Goal: Task Accomplishment & Management: Use online tool/utility

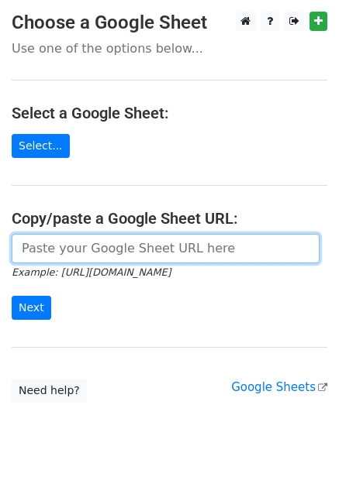
click at [97, 248] on input "url" at bounding box center [166, 248] width 308 height 29
paste input "[URL][DOMAIN_NAME]"
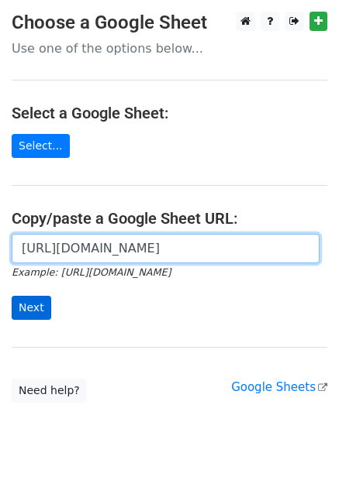
type input "[URL][DOMAIN_NAME]"
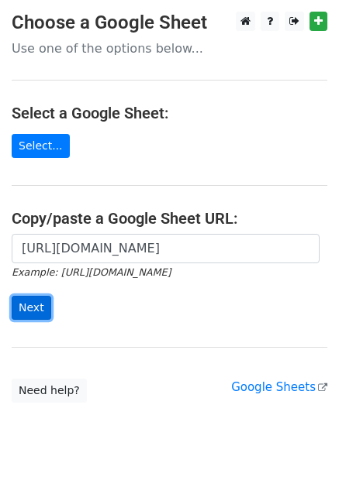
click at [34, 306] on input "Next" at bounding box center [32, 308] width 40 height 24
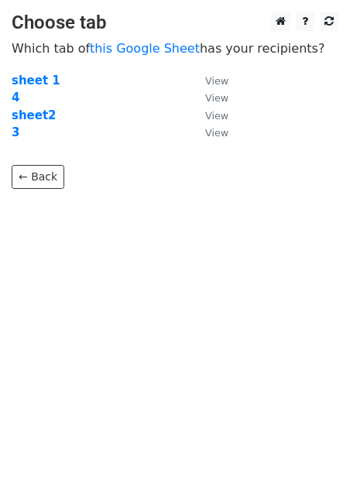
click at [71, 99] on td "4" at bounding box center [101, 98] width 178 height 18
click at [13, 98] on strong "4" at bounding box center [16, 98] width 8 height 14
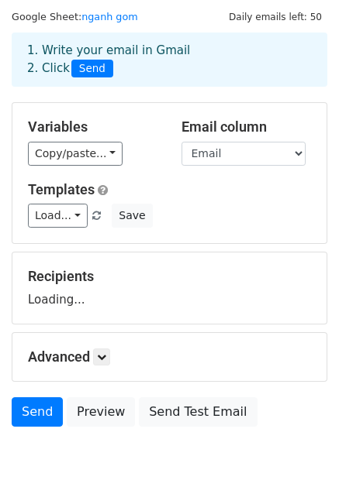
scroll to position [78, 0]
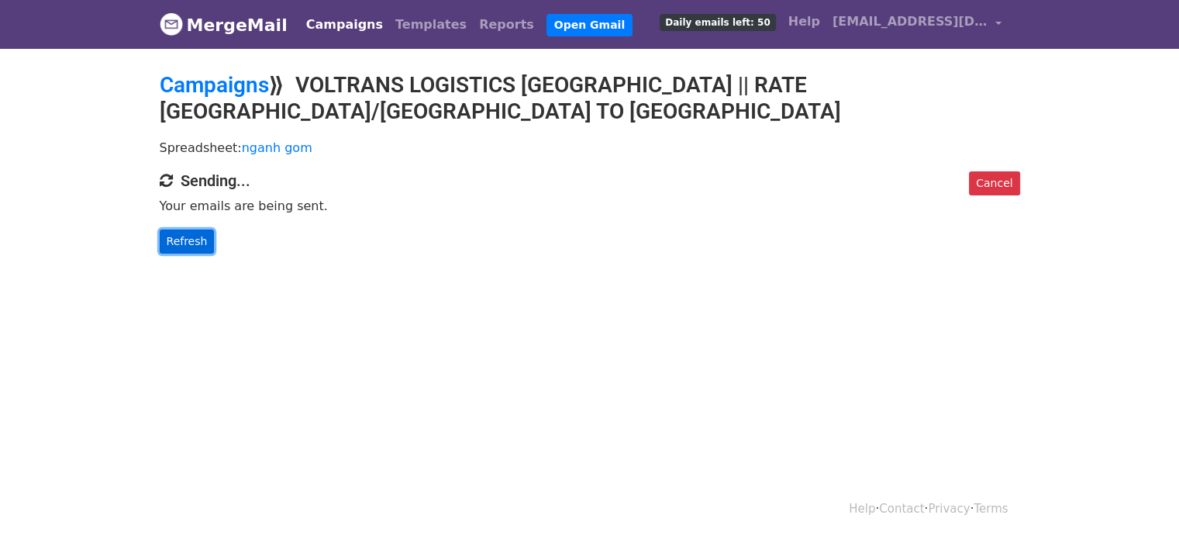
click at [190, 229] on link "Refresh" at bounding box center [187, 241] width 55 height 24
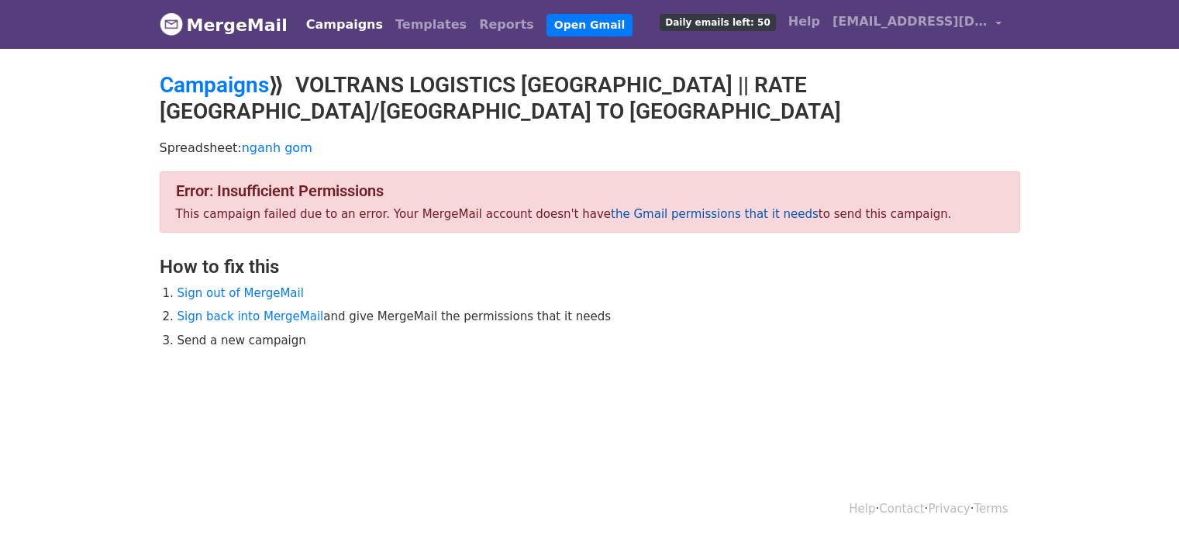
click at [695, 207] on link "the Gmail permissions that it needs" at bounding box center [715, 214] width 208 height 14
click at [984, 19] on span "hcmbiz81@voltransvn.com" at bounding box center [909, 21] width 155 height 19
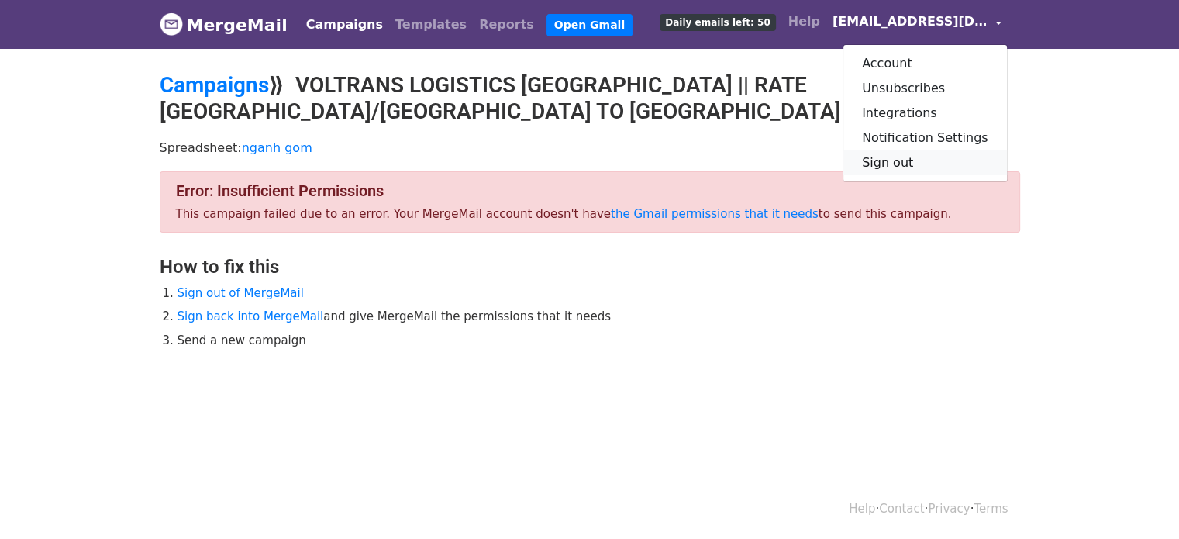
click at [939, 164] on link "Sign out" at bounding box center [925, 162] width 164 height 25
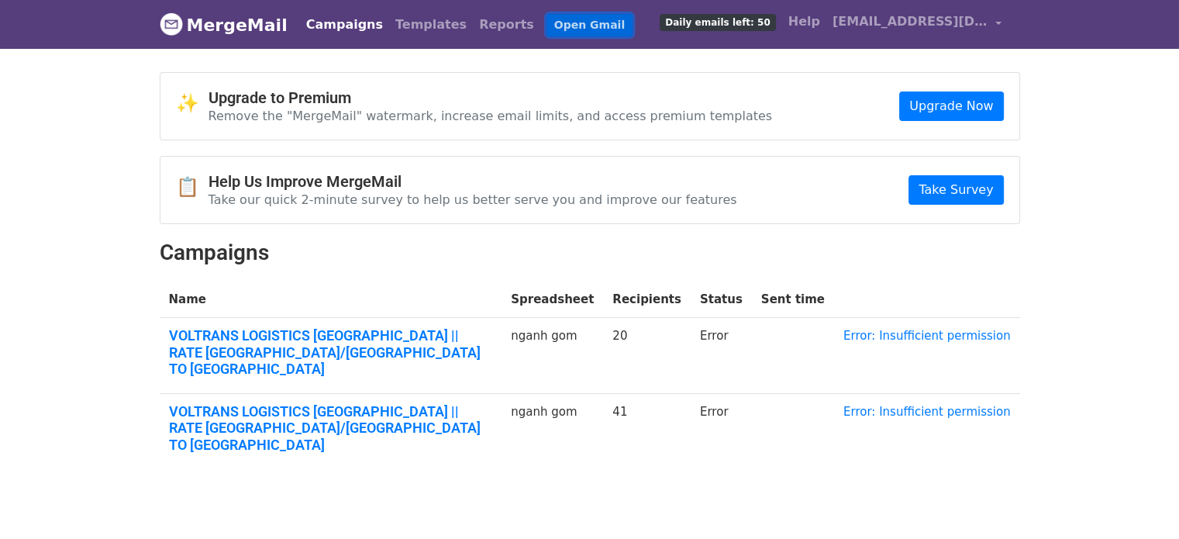
click at [546, 22] on link "Open Gmail" at bounding box center [589, 25] width 86 height 22
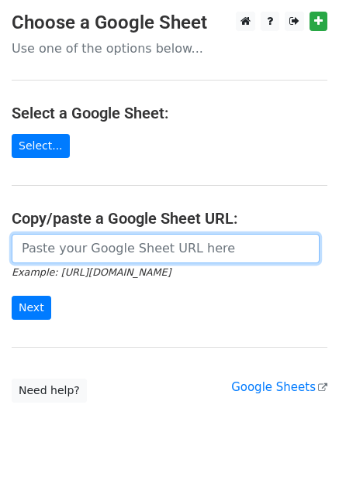
click at [133, 257] on input "url" at bounding box center [166, 248] width 308 height 29
paste input "[URL][DOMAIN_NAME]"
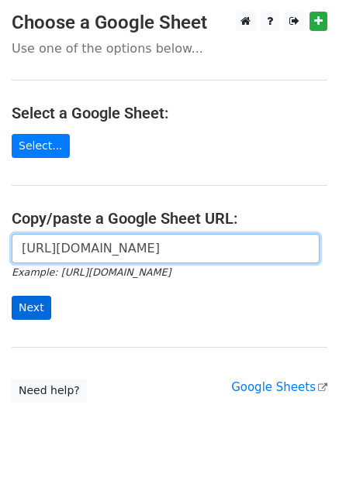
type input "[URL][DOMAIN_NAME]"
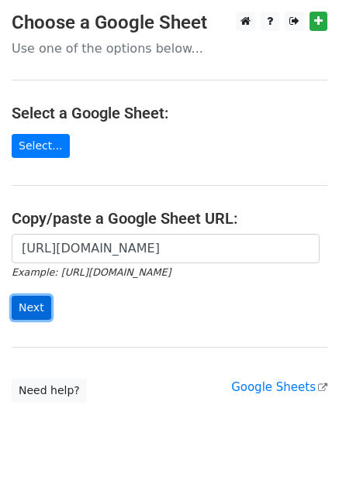
click at [43, 310] on input "Next" at bounding box center [32, 308] width 40 height 24
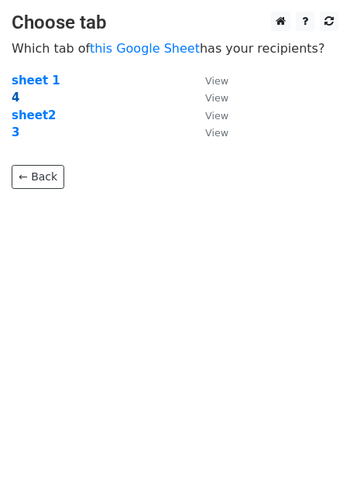
click at [16, 95] on strong "4" at bounding box center [16, 98] width 8 height 14
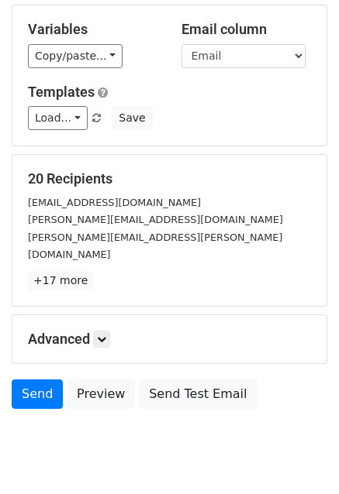
scroll to position [167, 0]
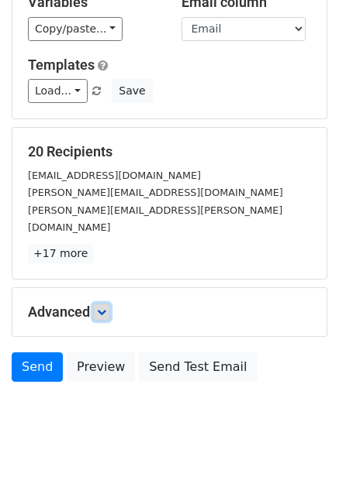
click at [101, 308] on icon at bounding box center [101, 312] width 9 height 9
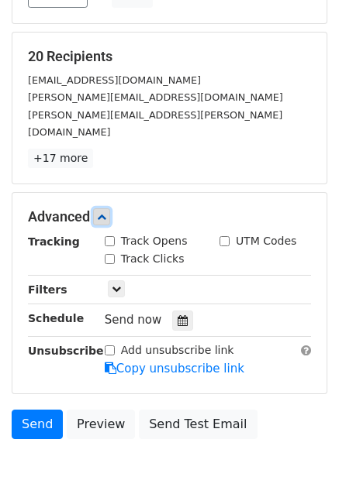
scroll to position [240, 0]
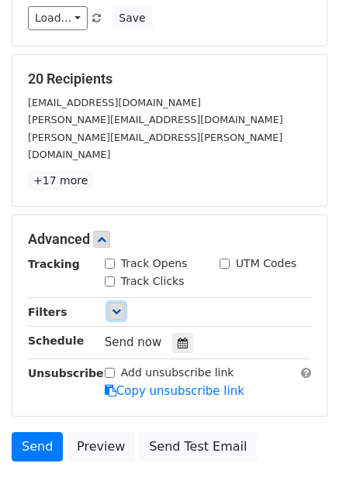
click at [115, 307] on icon at bounding box center [116, 311] width 9 height 9
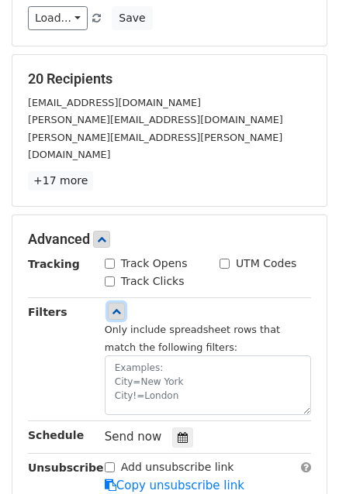
click at [115, 307] on icon at bounding box center [116, 311] width 9 height 9
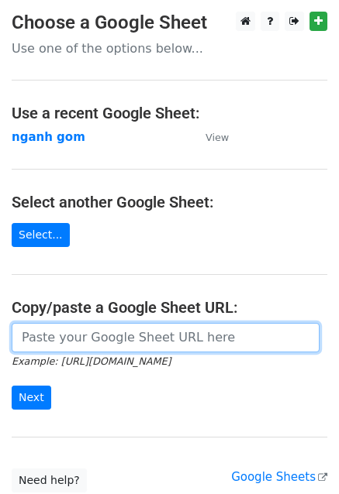
click at [109, 330] on input "url" at bounding box center [166, 337] width 308 height 29
paste input "https://docs.google.com/spreadsheets/d/1_YYwFWvM7vC4GzJ_SOgvYe2_lwm4RDOVwDbmNrA…"
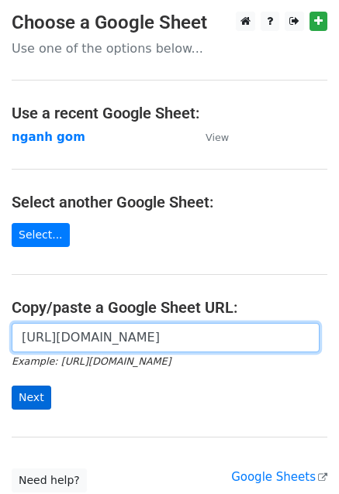
type input "https://docs.google.com/spreadsheets/d/1_YYwFWvM7vC4GzJ_SOgvYe2_lwm4RDOVwDbmNrA…"
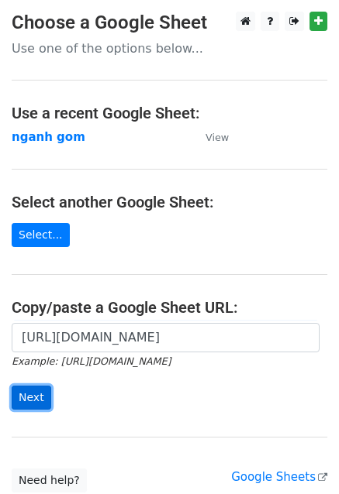
click at [36, 394] on input "Next" at bounding box center [32, 398] width 40 height 24
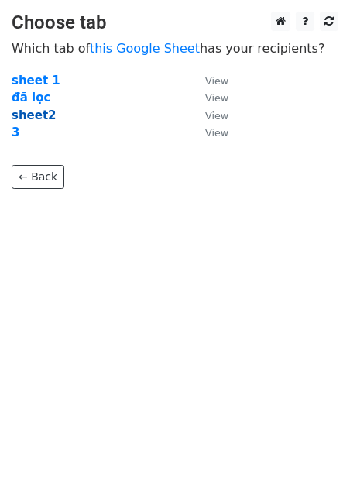
click at [22, 114] on strong "sheet2" at bounding box center [34, 116] width 45 height 14
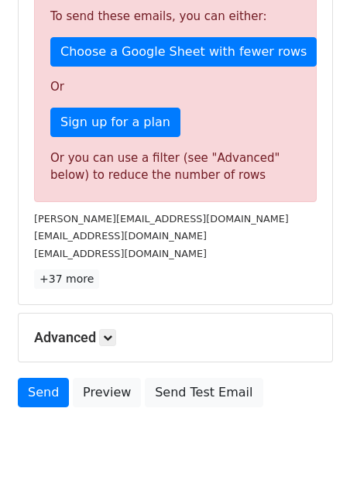
scroll to position [501, 0]
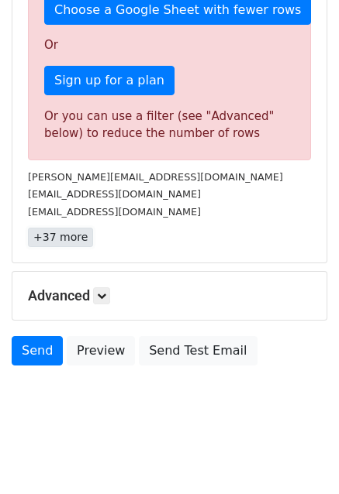
click at [55, 239] on link "+37 more" at bounding box center [60, 237] width 65 height 19
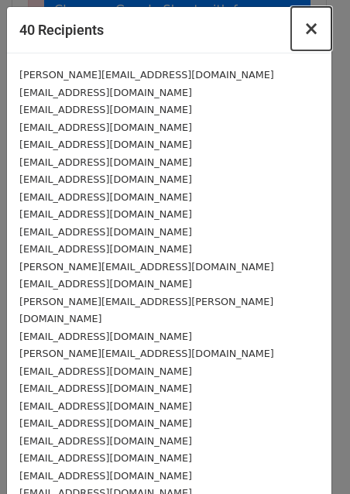
click at [304, 29] on span "×" at bounding box center [312, 29] width 16 height 22
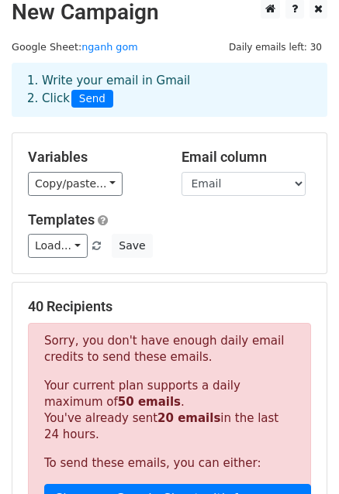
scroll to position [0, 0]
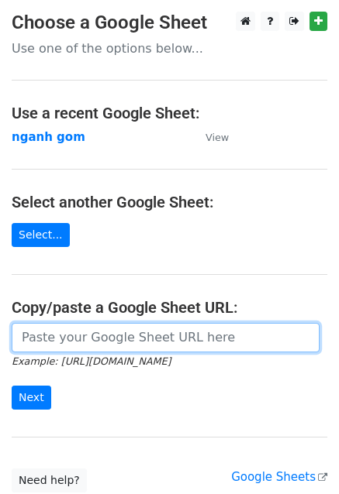
click at [60, 332] on input "url" at bounding box center [166, 337] width 308 height 29
paste input "[URL][DOMAIN_NAME]"
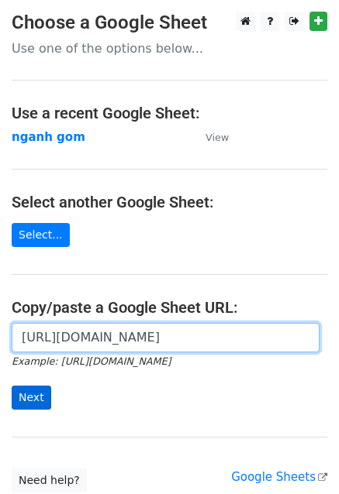
type input "[URL][DOMAIN_NAME]"
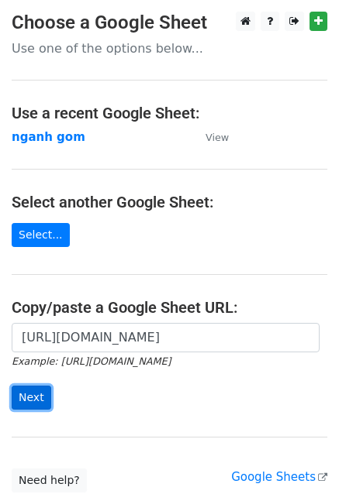
click at [34, 391] on input "Next" at bounding box center [32, 398] width 40 height 24
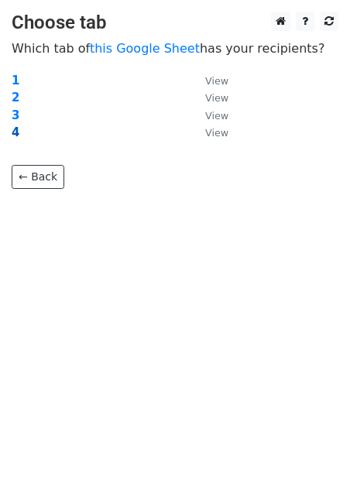
click at [12, 130] on strong "4" at bounding box center [16, 133] width 8 height 14
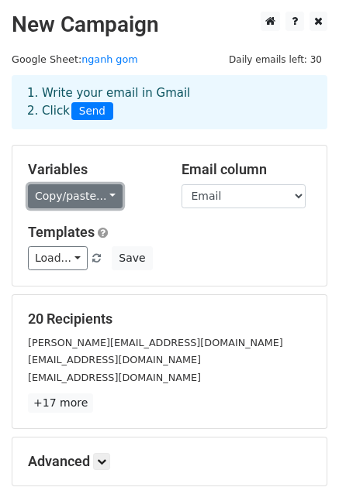
click at [98, 194] on link "Copy/paste..." at bounding box center [75, 196] width 95 height 24
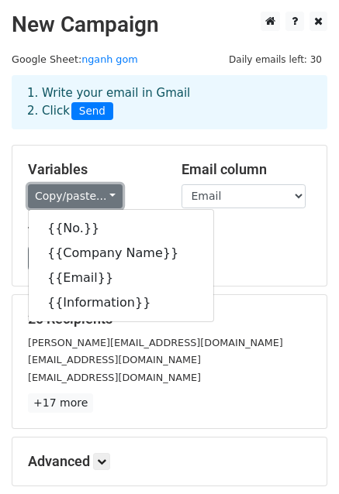
click at [98, 194] on link "Copy/paste..." at bounding box center [75, 196] width 95 height 24
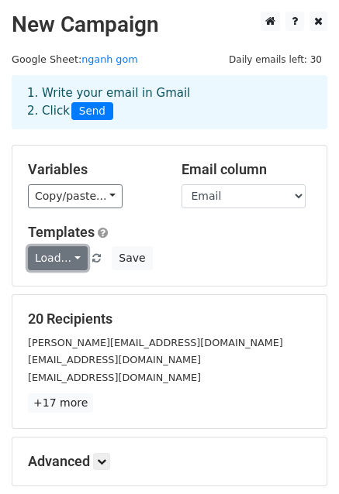
click at [65, 253] on link "Load..." at bounding box center [58, 258] width 60 height 24
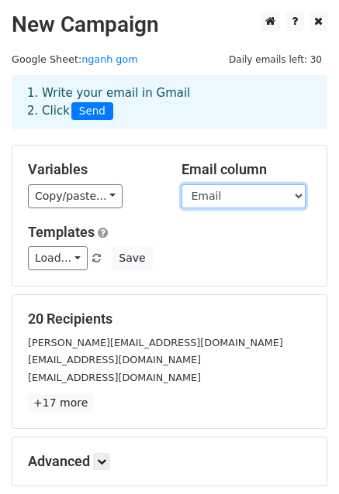
click at [205, 199] on select "No. Company Name Email Information" at bounding box center [243, 196] width 124 height 24
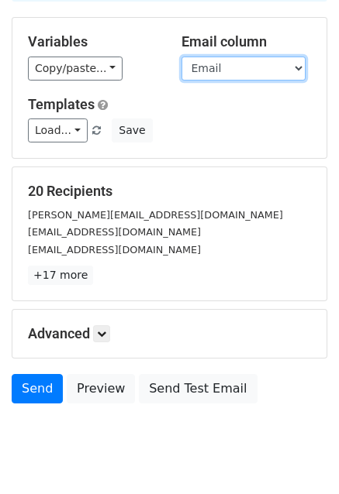
scroll to position [167, 0]
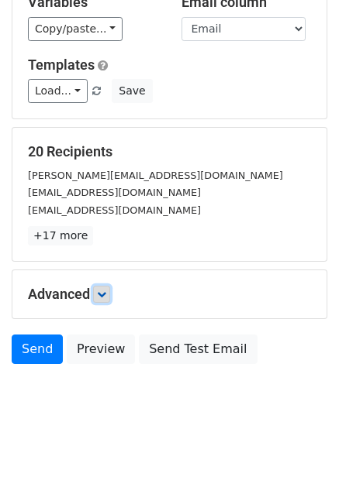
click at [106, 296] on icon at bounding box center [101, 294] width 9 height 9
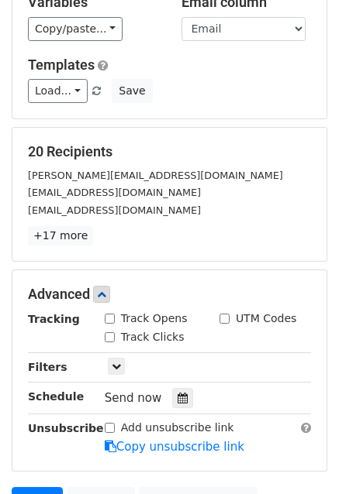
click at [148, 318] on label "Track Opens" at bounding box center [154, 319] width 67 height 16
click at [115, 318] on input "Track Opens" at bounding box center [110, 319] width 10 height 10
click at [148, 318] on label "Track Opens" at bounding box center [154, 319] width 67 height 16
click at [115, 318] on input "Track Opens" at bounding box center [110, 319] width 10 height 10
checkbox input "false"
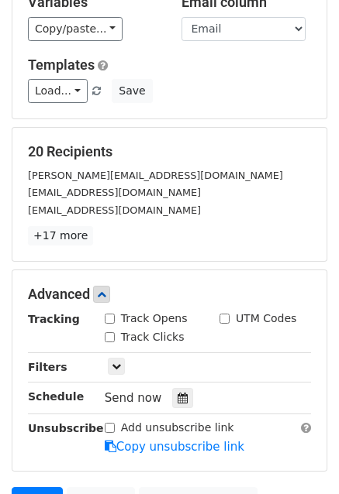
click at [139, 337] on label "Track Clicks" at bounding box center [153, 337] width 64 height 16
click at [115, 337] on input "Track Clicks" at bounding box center [110, 337] width 10 height 10
click at [139, 337] on label "Track Clicks" at bounding box center [153, 337] width 64 height 16
click at [115, 337] on input "Track Clicks" at bounding box center [110, 337] width 10 height 10
checkbox input "false"
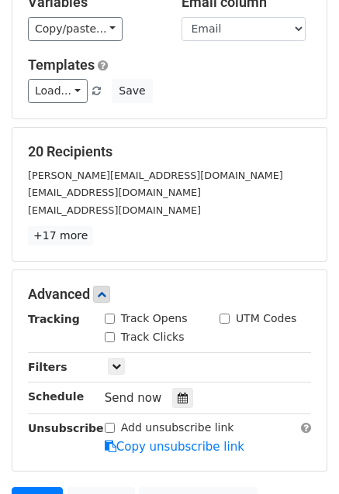
click at [143, 312] on label "Track Opens" at bounding box center [154, 319] width 67 height 16
click at [115, 314] on input "Track Opens" at bounding box center [110, 319] width 10 height 10
checkbox input "true"
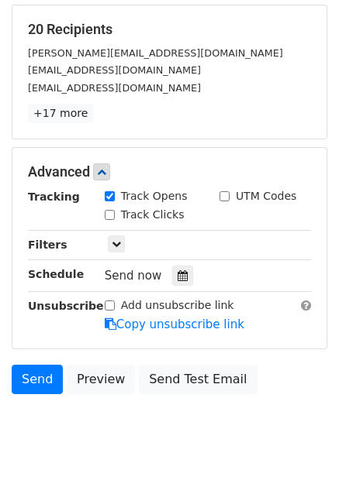
scroll to position [318, 0]
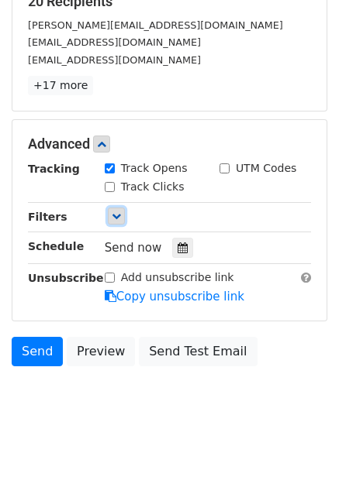
click at [118, 212] on icon at bounding box center [116, 216] width 9 height 9
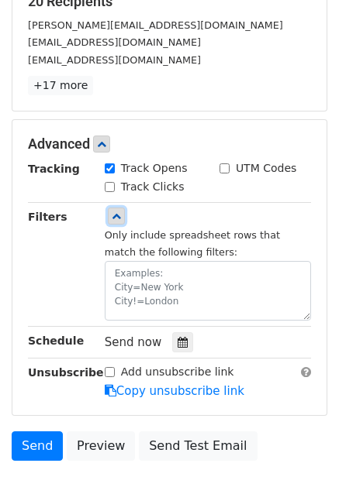
click at [118, 212] on icon at bounding box center [116, 216] width 9 height 9
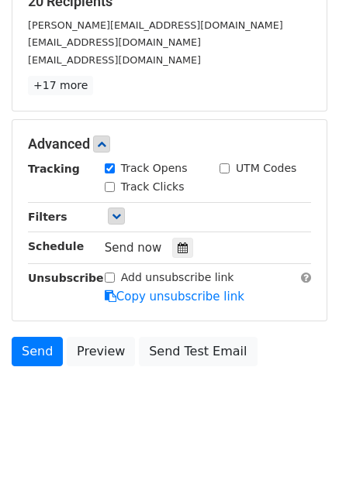
click at [109, 184] on input "Track Clicks" at bounding box center [110, 187] width 10 height 10
checkbox input "true"
click at [112, 167] on input "Track Opens" at bounding box center [110, 169] width 10 height 10
checkbox input "true"
